Goal: Find specific page/section: Find specific page/section

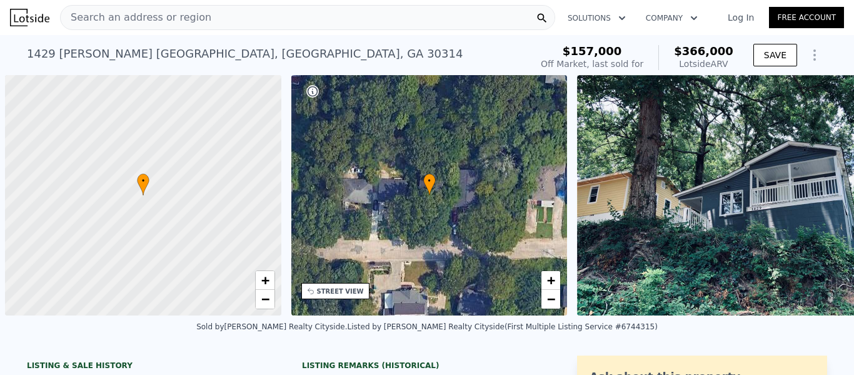
scroll to position [0, 344]
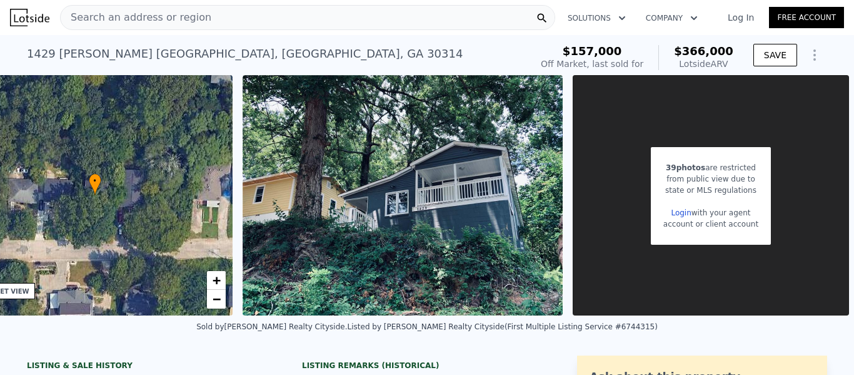
click at [133, 19] on span "Search an address or region" at bounding box center [136, 17] width 151 height 15
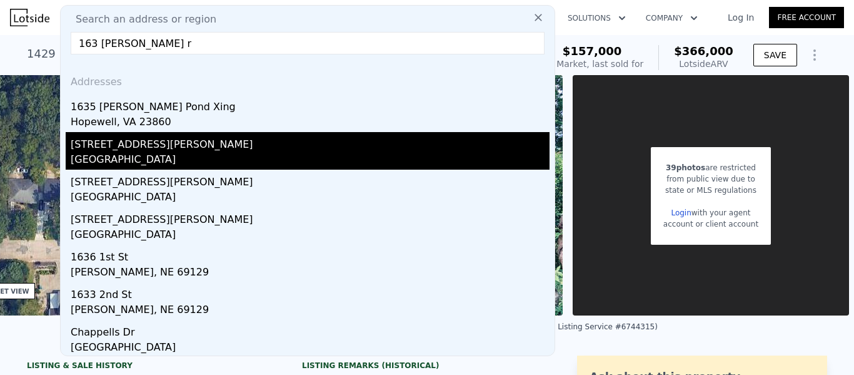
type input "163 [PERSON_NAME] r"
click at [116, 147] on div "[STREET_ADDRESS][PERSON_NAME]" at bounding box center [310, 142] width 479 height 20
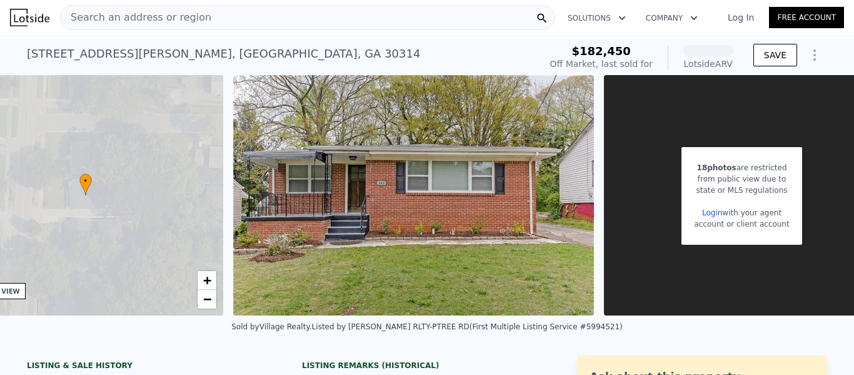
scroll to position [0, 384]
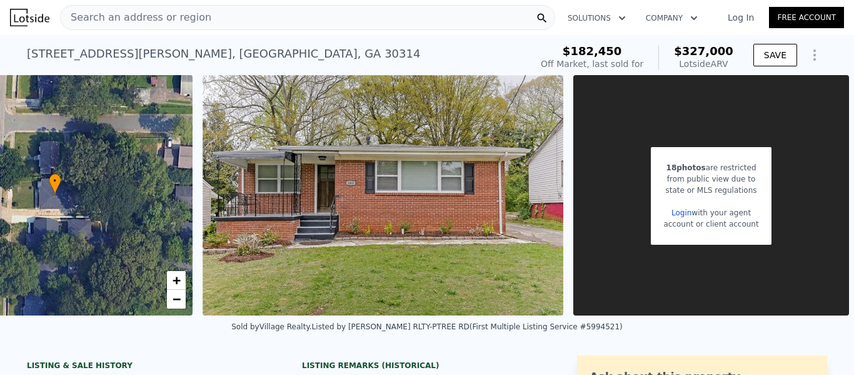
click at [283, 16] on div "Search an address or region" at bounding box center [307, 17] width 495 height 25
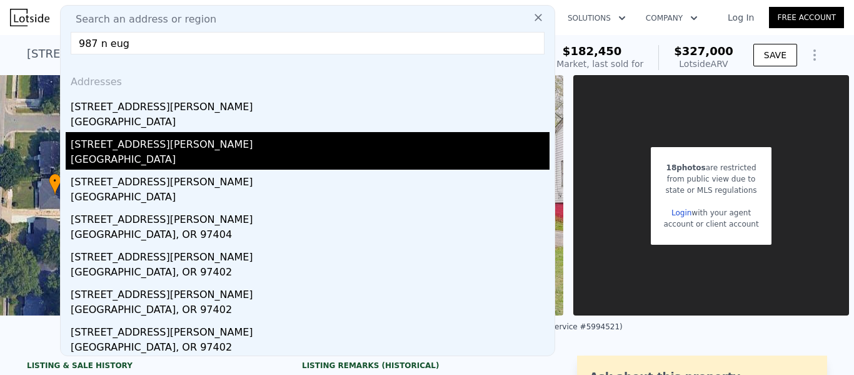
type input "987 n eug"
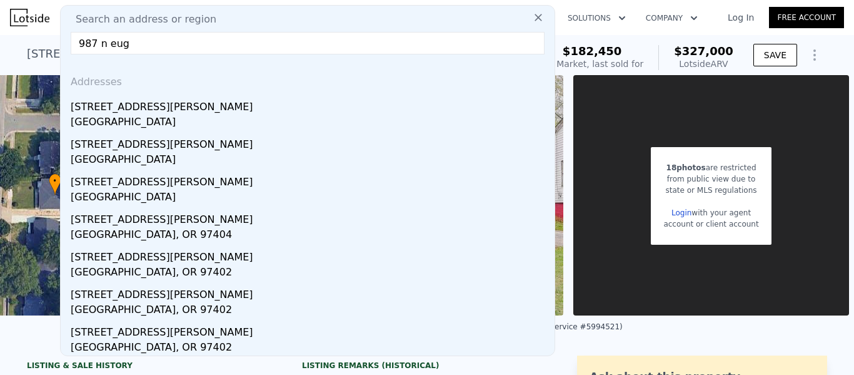
click at [140, 149] on div "[STREET_ADDRESS][PERSON_NAME]" at bounding box center [310, 142] width 479 height 20
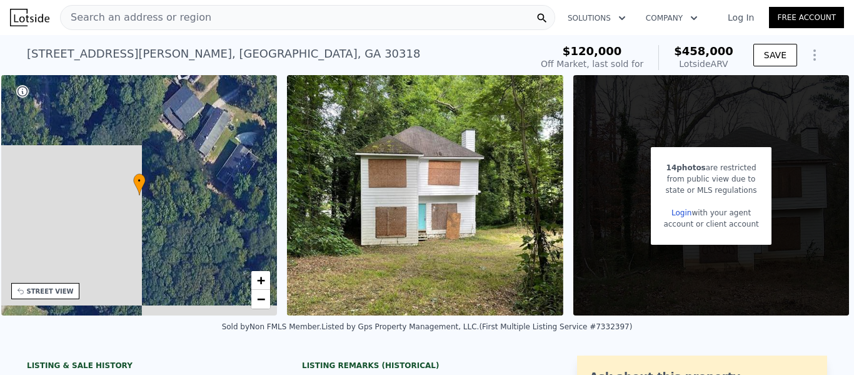
scroll to position [0, 300]
